Goal: Task Accomplishment & Management: Manage account settings

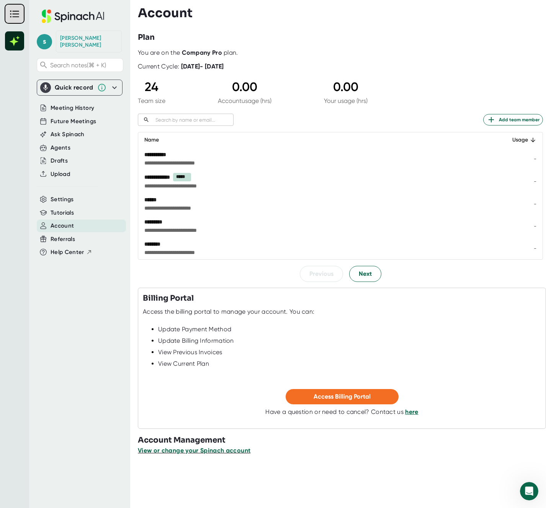
click at [217, 452] on span "View or change your Spinach account" at bounding box center [194, 450] width 112 height 7
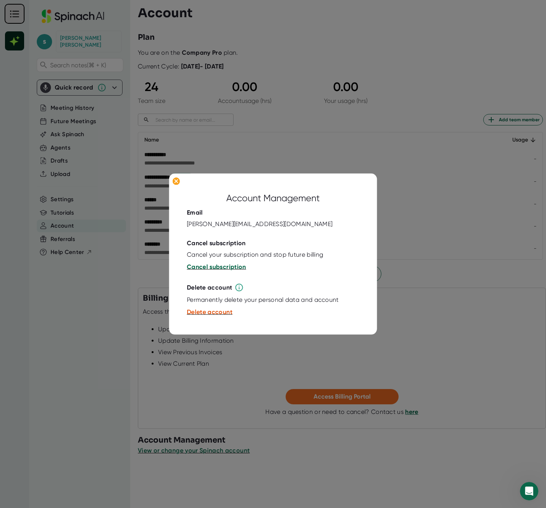
click at [222, 267] on span "Cancel subscription" at bounding box center [216, 266] width 59 height 7
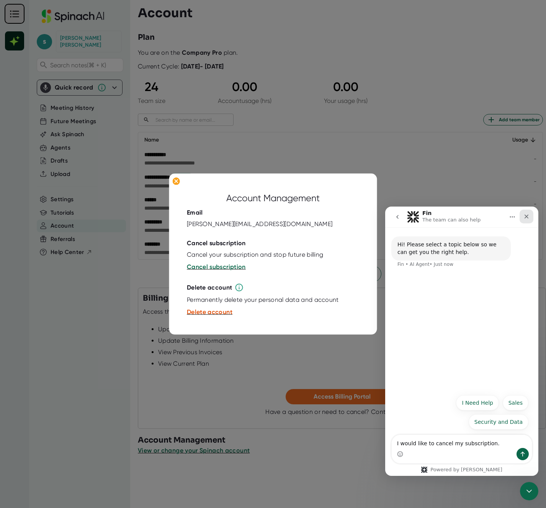
click at [522, 216] on div "Close" at bounding box center [526, 217] width 14 height 14
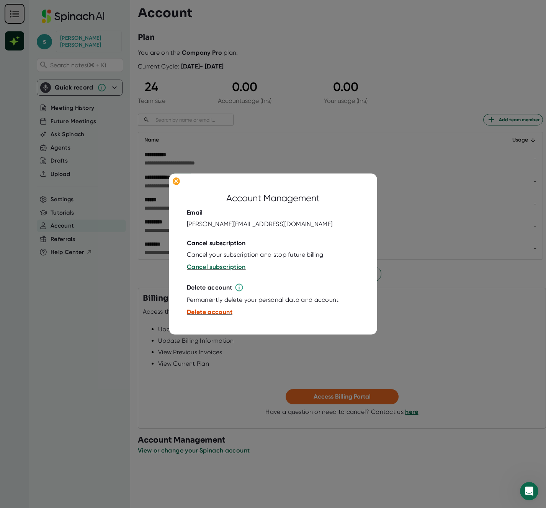
click at [218, 313] on span "Delete account" at bounding box center [210, 311] width 46 height 7
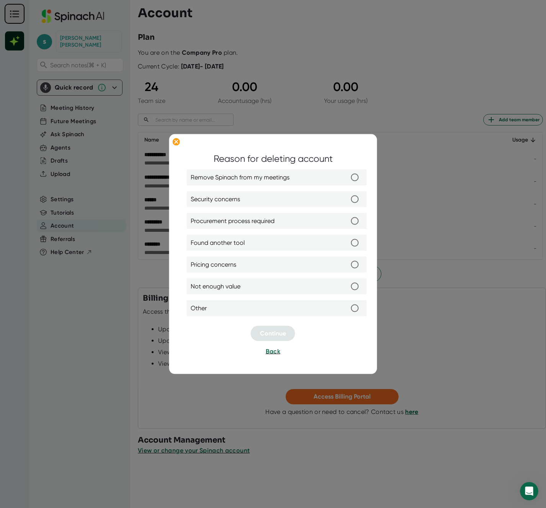
click at [303, 181] on label "Remove Spinach from my meetings" at bounding box center [277, 178] width 172 height 16
click at [347, 181] on input "Remove Spinach from my meetings" at bounding box center [355, 178] width 16 height 16
radio input "true"
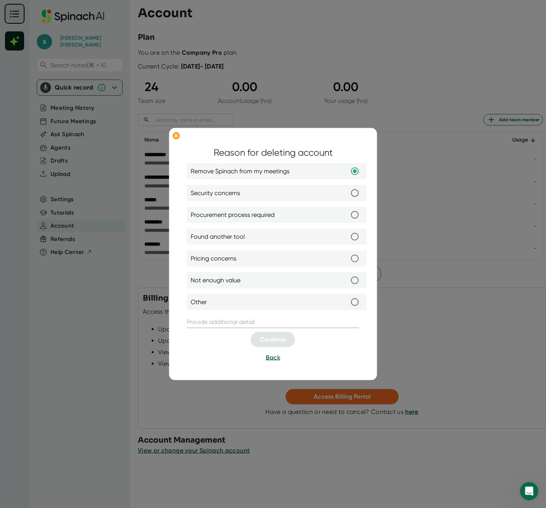
click at [252, 324] on input "text" at bounding box center [273, 322] width 172 height 12
type input "Cancelled subscription already."
click at [278, 234] on label "Found another tool" at bounding box center [277, 237] width 172 height 16
click at [347, 234] on input "Found another tool" at bounding box center [355, 237] width 16 height 16
radio input "true"
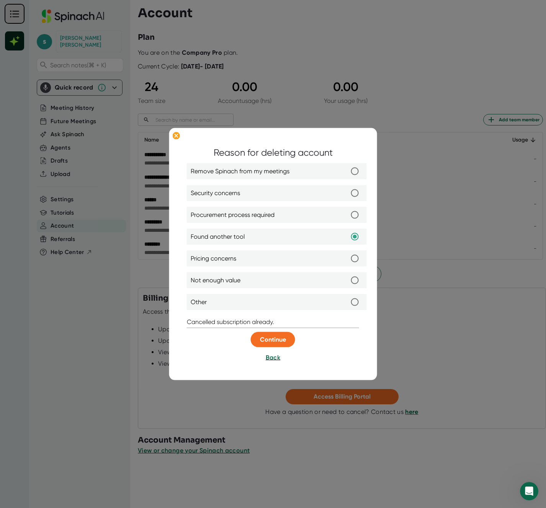
click at [188, 322] on input "Cancelled subscription already." at bounding box center [273, 322] width 172 height 12
type input "Google Suite - Cancelled subscription already."
click at [260, 339] on span "Continue" at bounding box center [273, 339] width 26 height 7
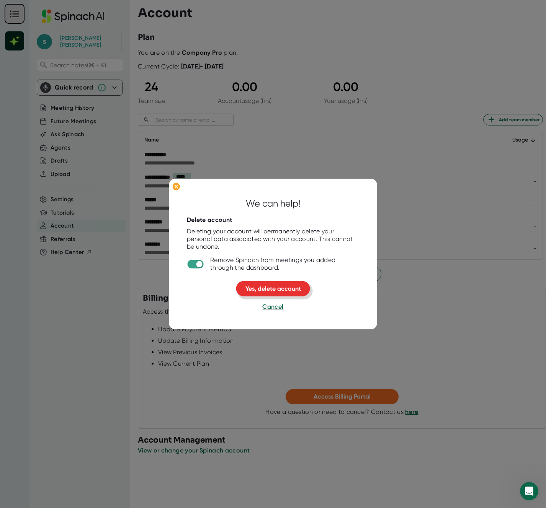
click at [262, 286] on span "Yes, delete account" at bounding box center [272, 288] width 55 height 7
